Goal: Task Accomplishment & Management: Manage account settings

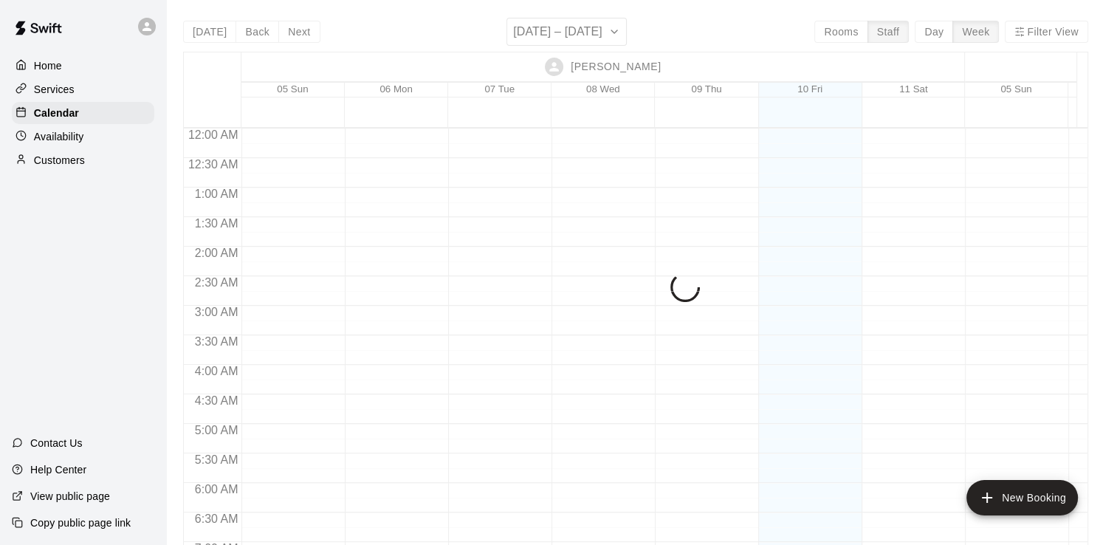
scroll to position [857, 28]
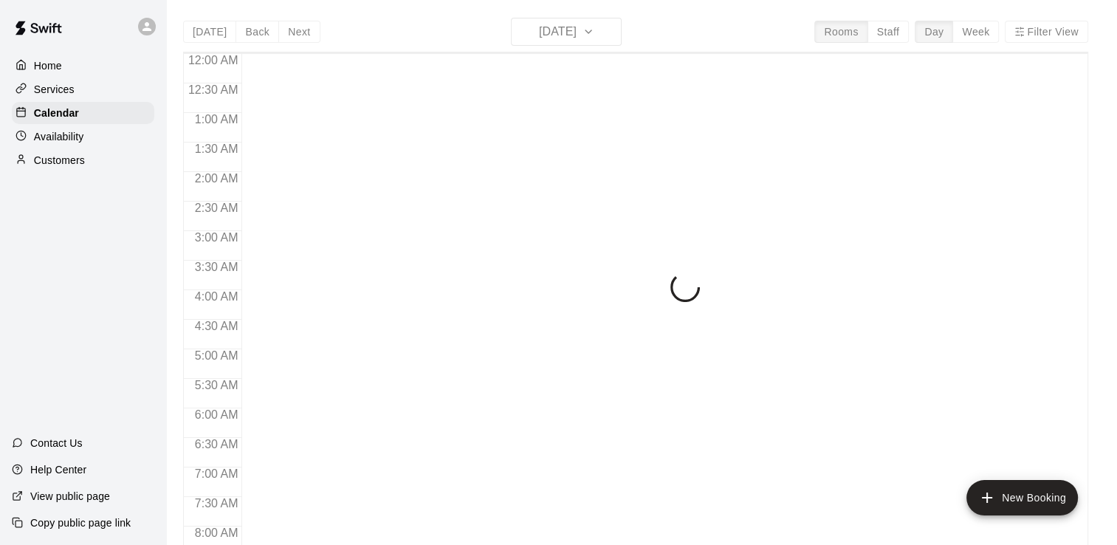
scroll to position [908, 0]
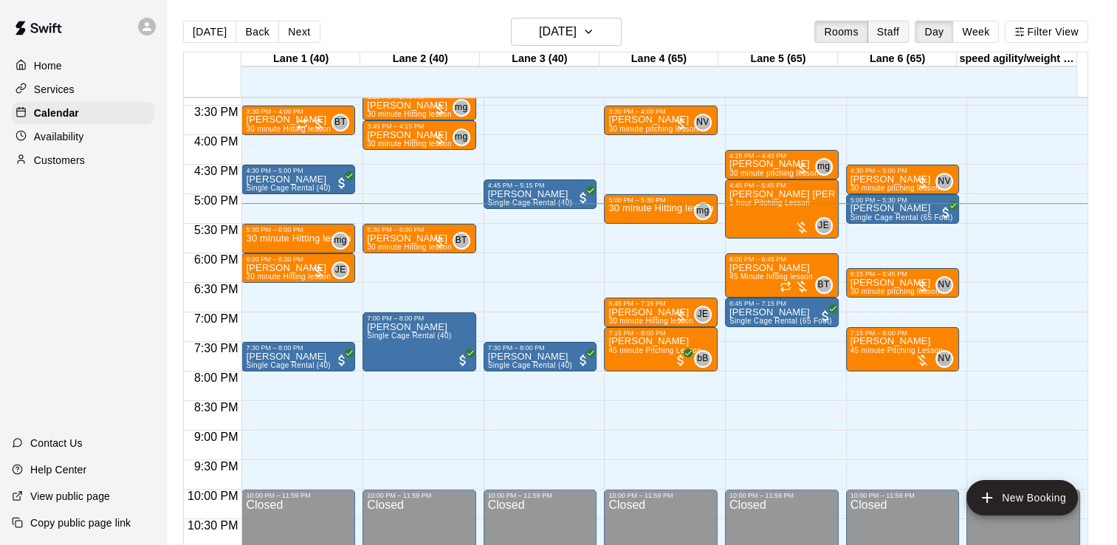
click at [907, 24] on button "Staff" at bounding box center [889, 32] width 42 height 22
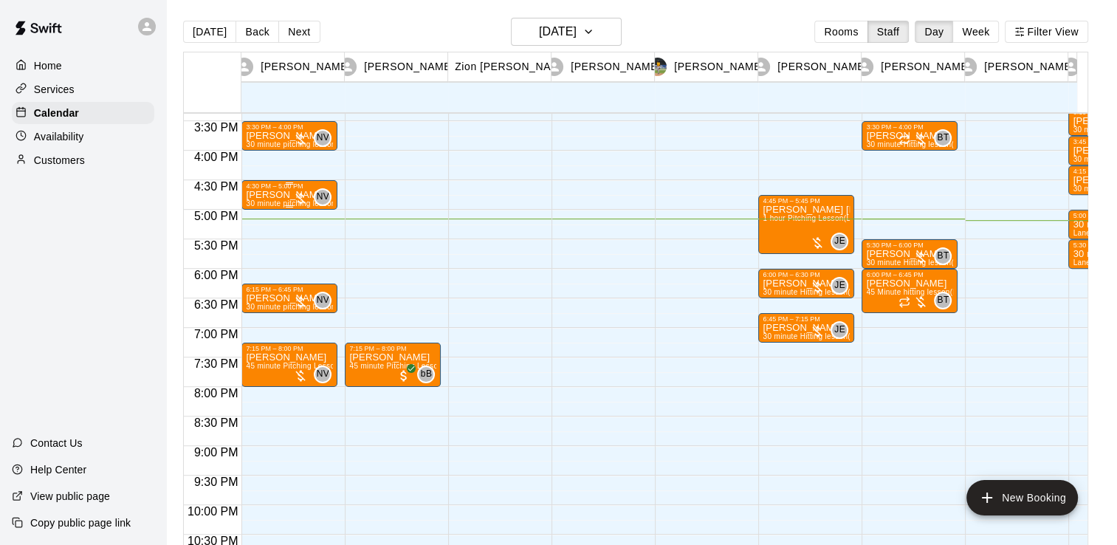
click at [311, 197] on div "NV 0" at bounding box center [312, 197] width 38 height 18
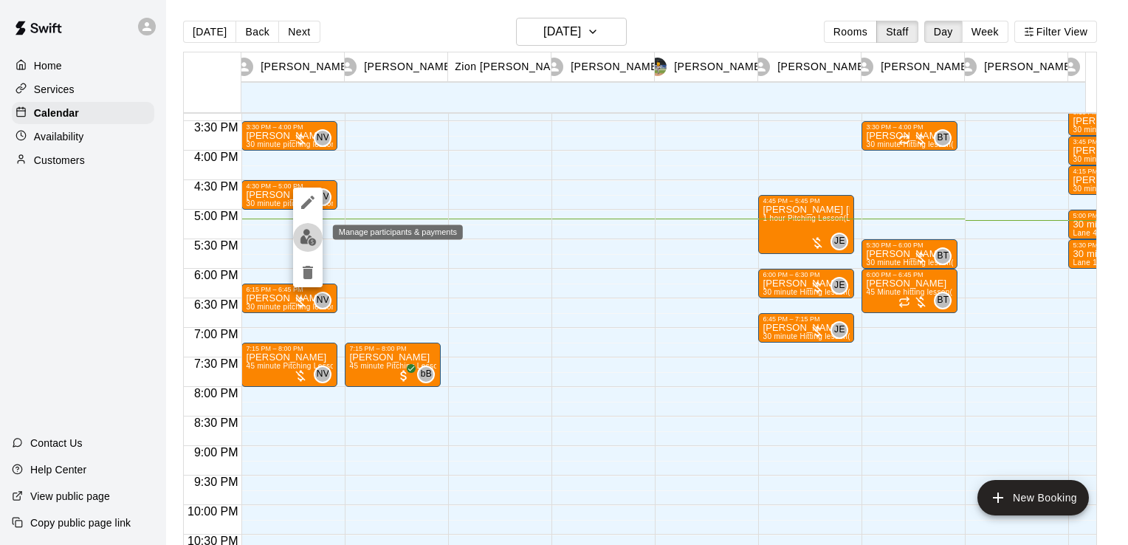
click at [309, 238] on img "edit" at bounding box center [308, 237] width 17 height 17
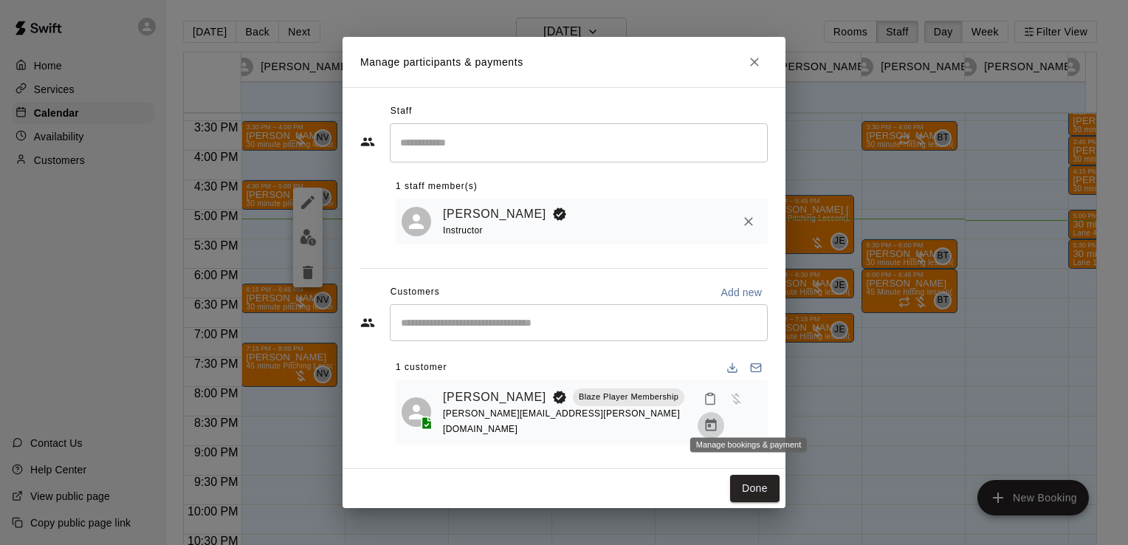
click at [724, 418] on button "Manage bookings & payment" at bounding box center [711, 425] width 27 height 27
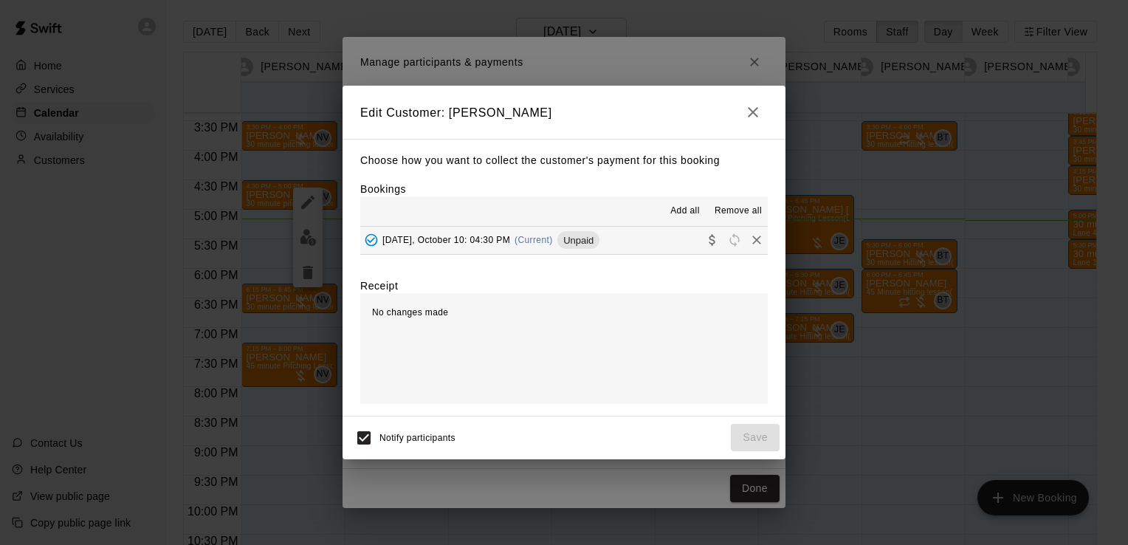
click at [668, 212] on button "Add all" at bounding box center [685, 211] width 47 height 24
click at [662, 235] on button "Friday, October 10: 04:30 PM (Current) Unpaid" at bounding box center [564, 240] width 408 height 27
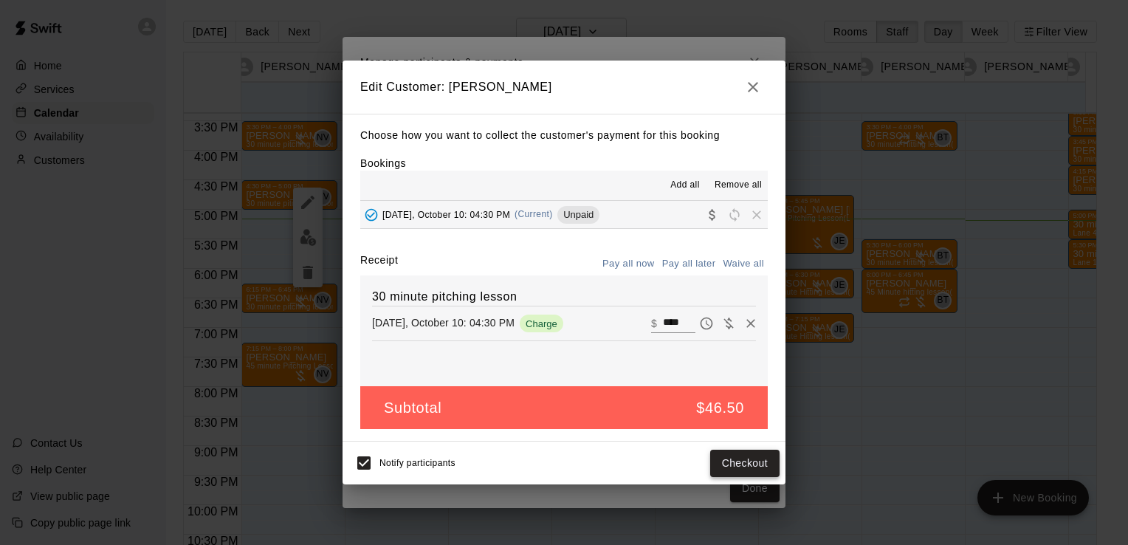
click at [759, 461] on button "Checkout" at bounding box center [744, 463] width 69 height 27
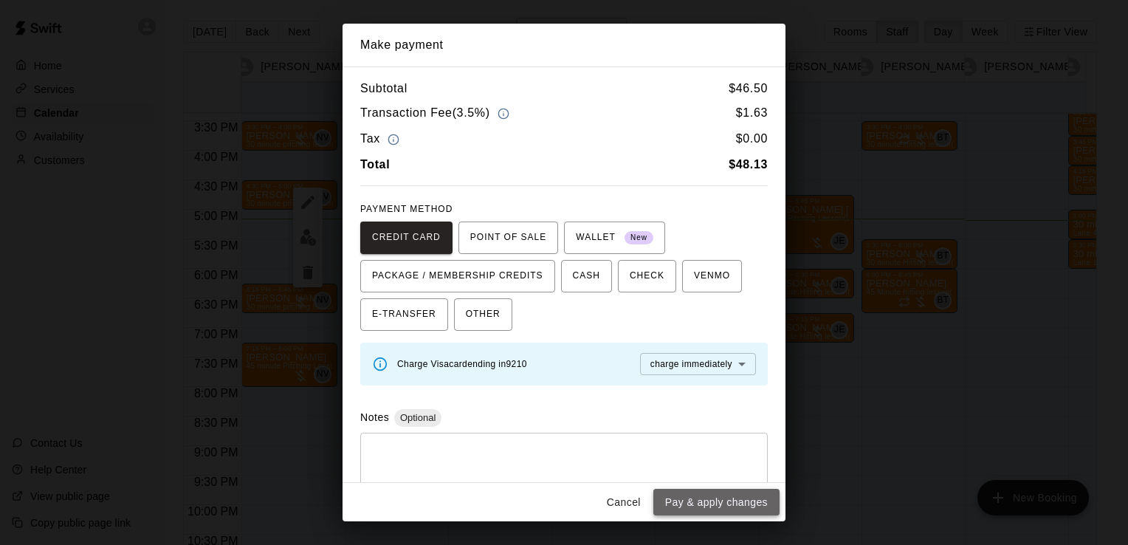
click at [752, 500] on button "Pay & apply changes" at bounding box center [716, 502] width 126 height 27
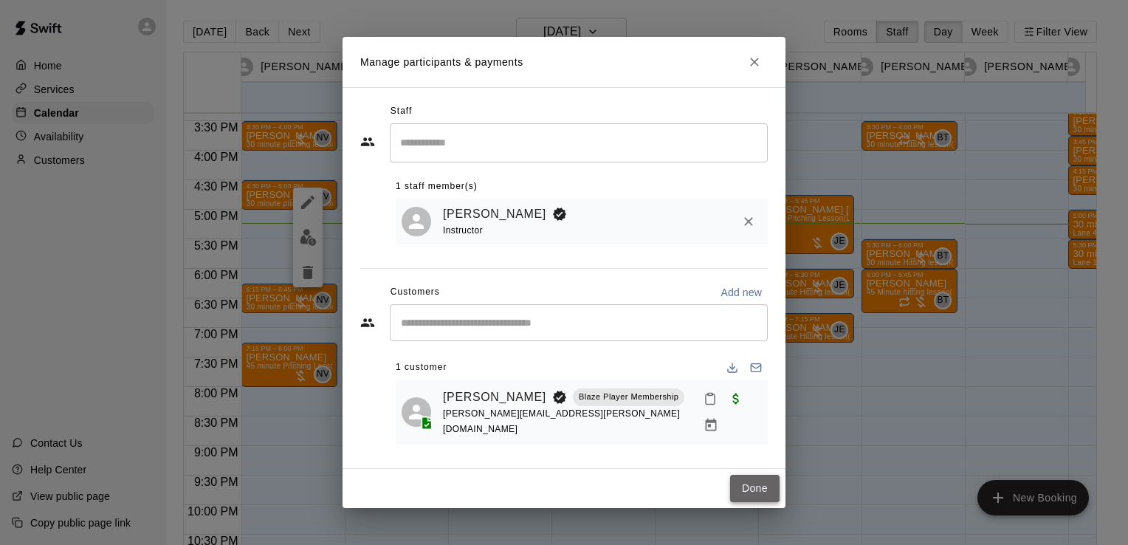
click at [751, 476] on button "Done" at bounding box center [754, 488] width 49 height 27
